Goal: Navigation & Orientation: Find specific page/section

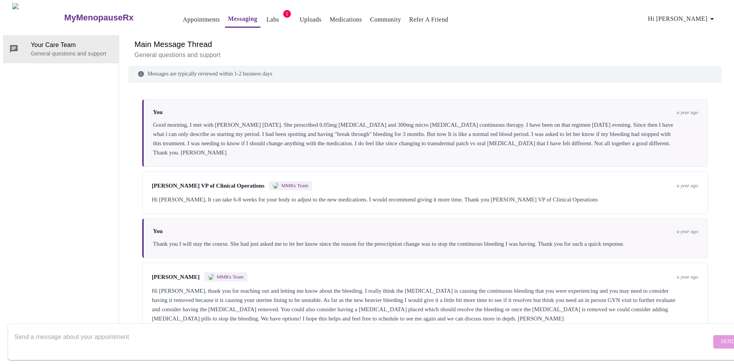
scroll to position [1222, 0]
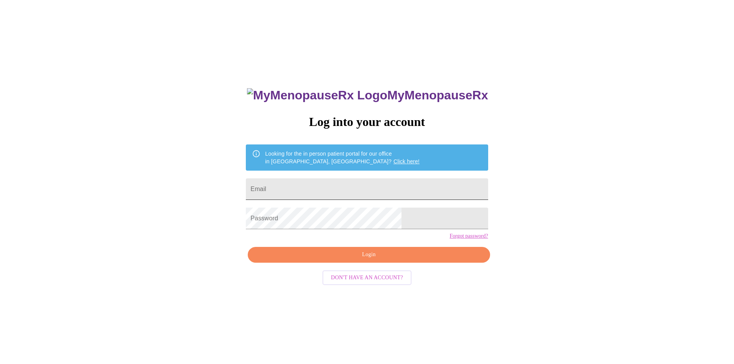
click at [310, 186] on input "Email" at bounding box center [367, 189] width 242 height 22
type input "[EMAIL_ADDRESS][DOMAIN_NAME]"
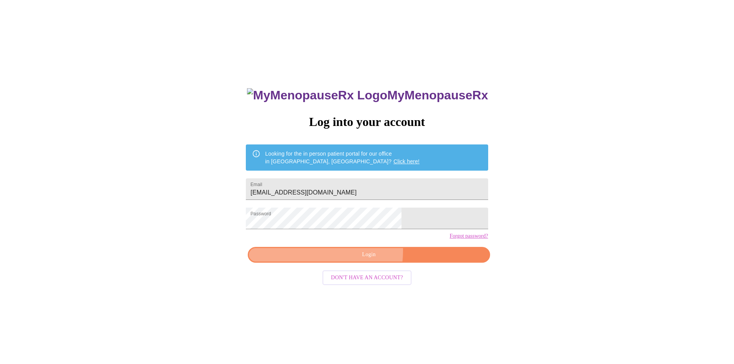
click at [349, 260] on span "Login" at bounding box center [369, 255] width 224 height 10
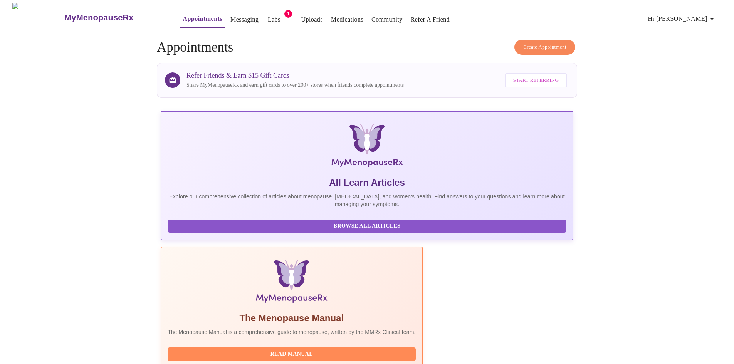
click at [331, 17] on link "Medications" at bounding box center [347, 19] width 32 height 11
